Goal: Information Seeking & Learning: Learn about a topic

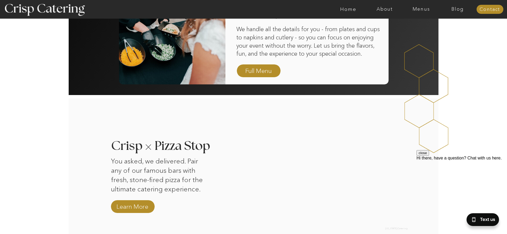
scroll to position [346, 0]
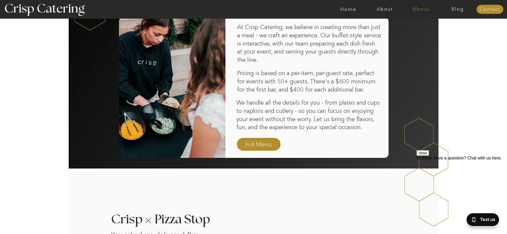
click at [420, 11] on nav "Menus" at bounding box center [421, 9] width 36 height 5
click at [424, 33] on nav "Winter (Sep-Feb)" at bounding box center [421, 31] width 44 height 5
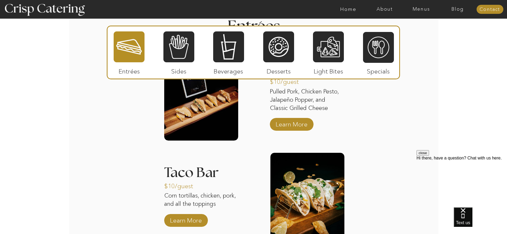
scroll to position [665, 0]
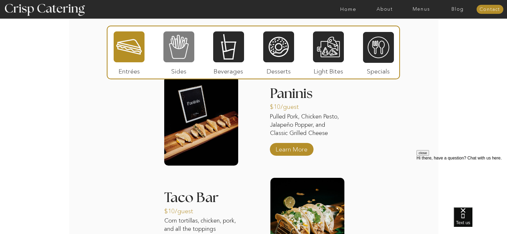
click at [181, 60] on div at bounding box center [178, 47] width 31 height 32
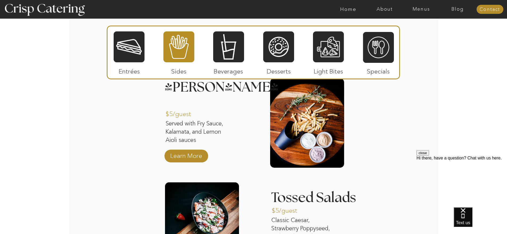
scroll to position [745, 0]
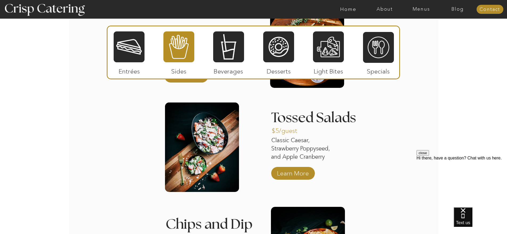
click at [131, 59] on div at bounding box center [129, 47] width 31 height 32
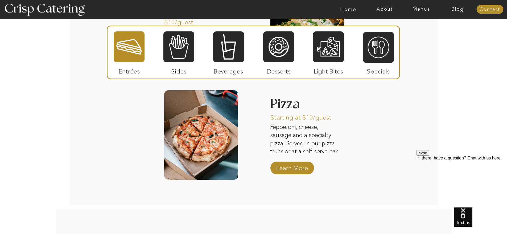
scroll to position [798, 0]
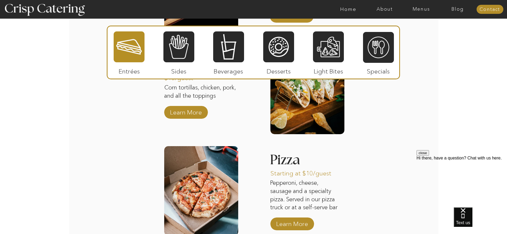
click at [173, 49] on div at bounding box center [178, 47] width 31 height 32
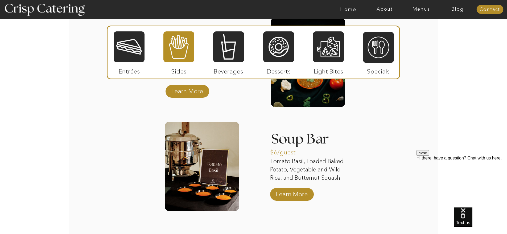
scroll to position [878, 0]
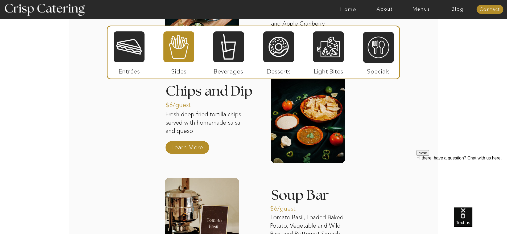
click at [419, 13] on div at bounding box center [275, 9] width 844 height 19
click at [415, 10] on nav "Menus" at bounding box center [421, 9] width 36 height 5
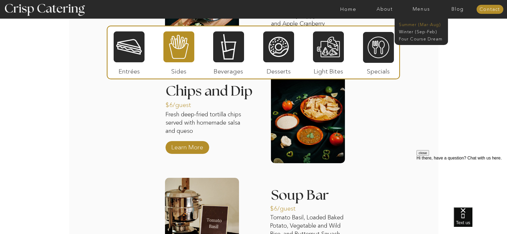
click at [431, 25] on nav "Summer (Mar-Aug)" at bounding box center [423, 24] width 48 height 5
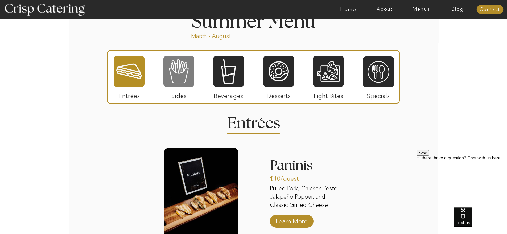
click at [187, 85] on div at bounding box center [178, 71] width 31 height 32
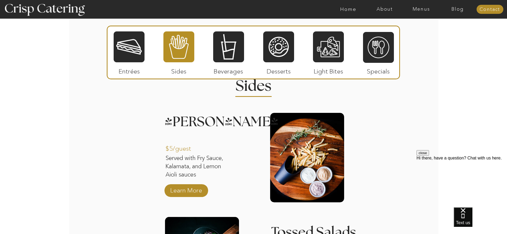
scroll to position [479, 0]
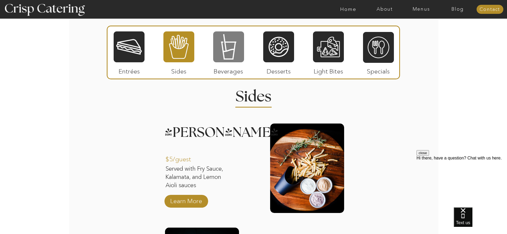
click at [220, 56] on div at bounding box center [228, 47] width 31 height 32
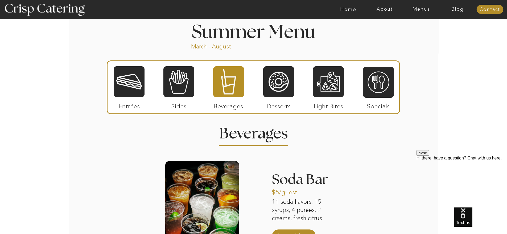
scroll to position [399, 0]
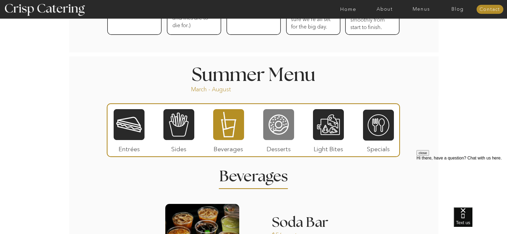
click at [282, 119] on div at bounding box center [278, 125] width 31 height 32
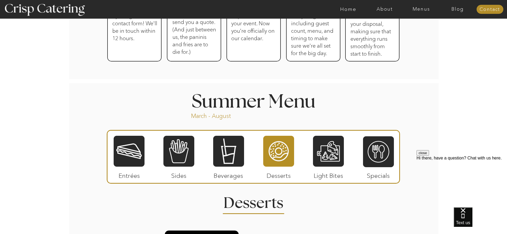
scroll to position [213, 0]
